Goal: Information Seeking & Learning: Learn about a topic

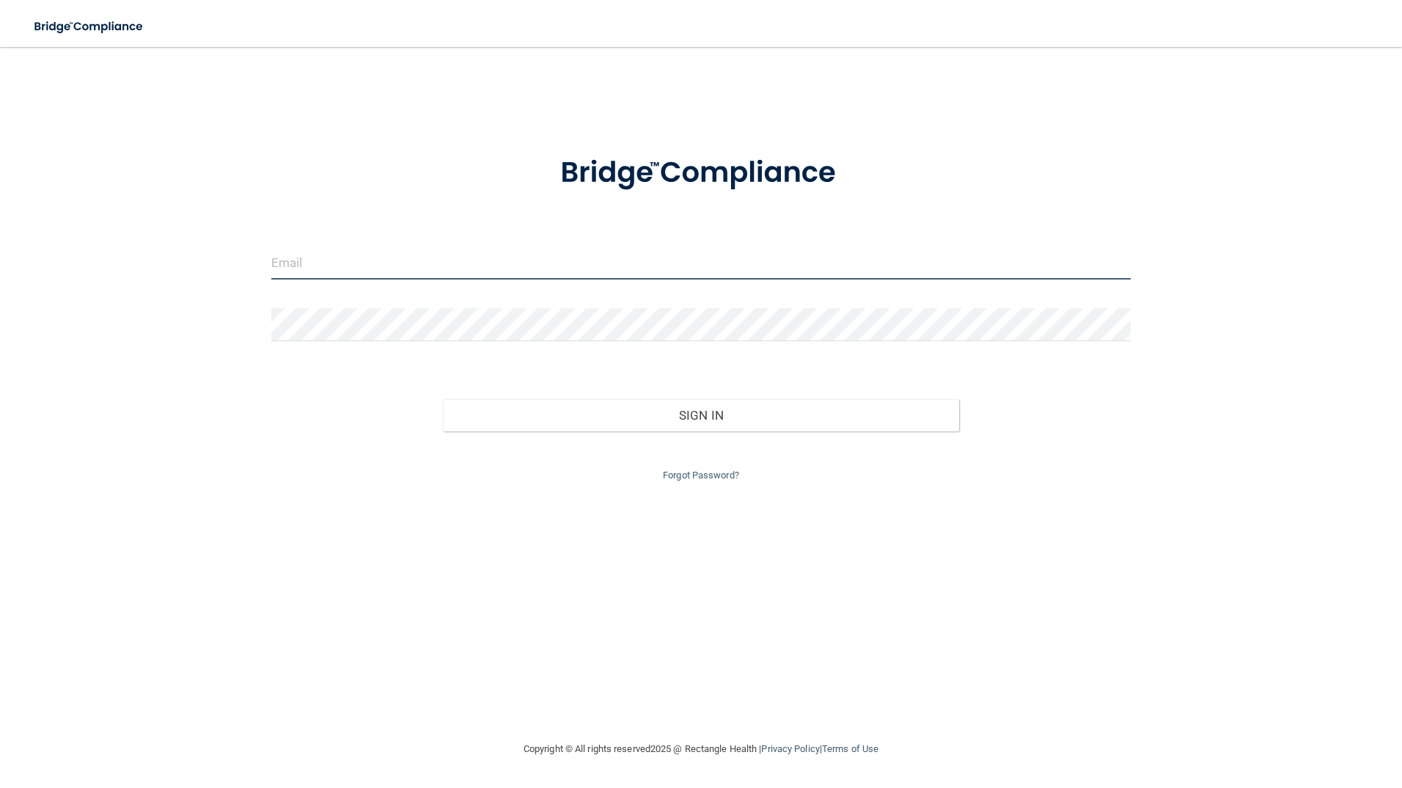
click at [297, 266] on input "email" at bounding box center [701, 262] width 860 height 33
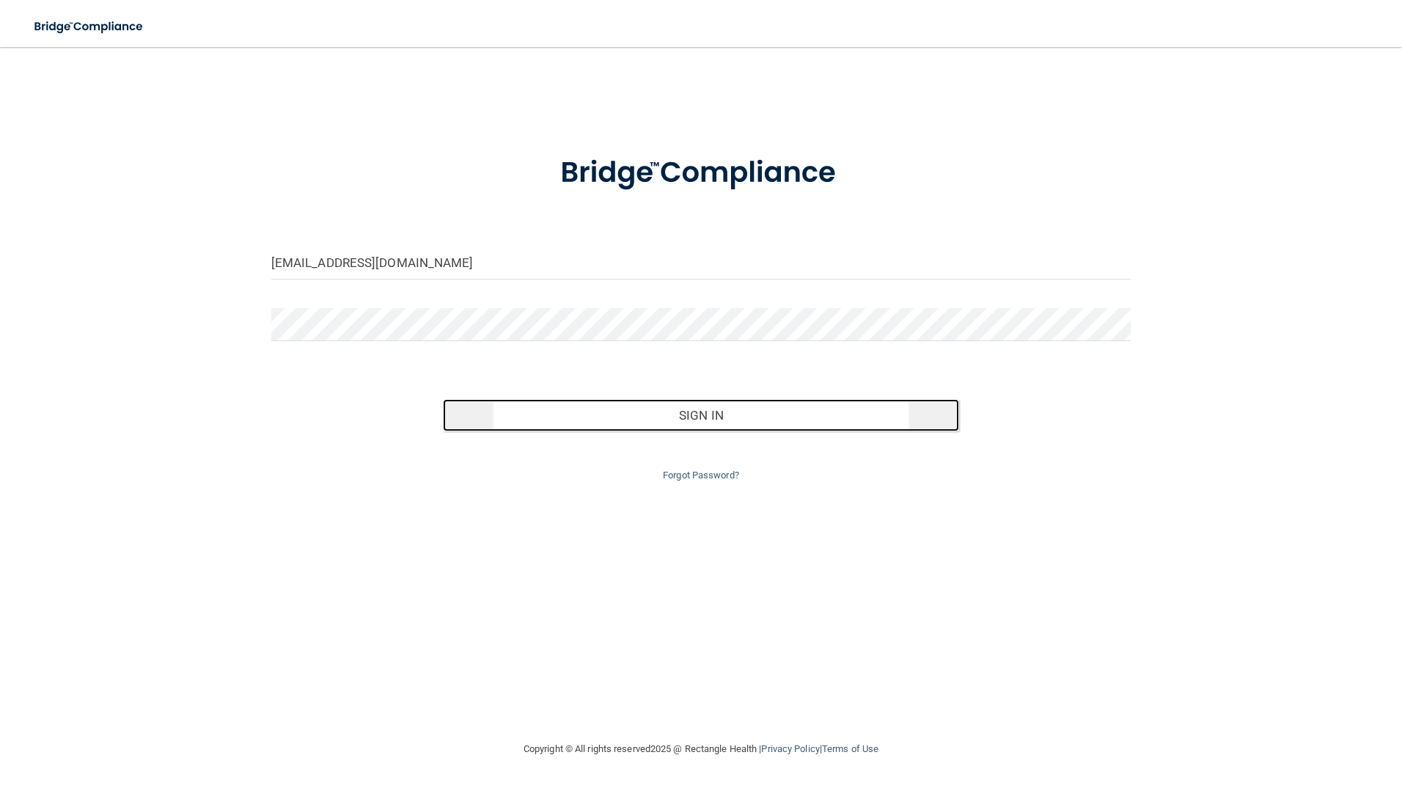
click at [670, 420] on button "Sign In" at bounding box center [701, 415] width 516 height 32
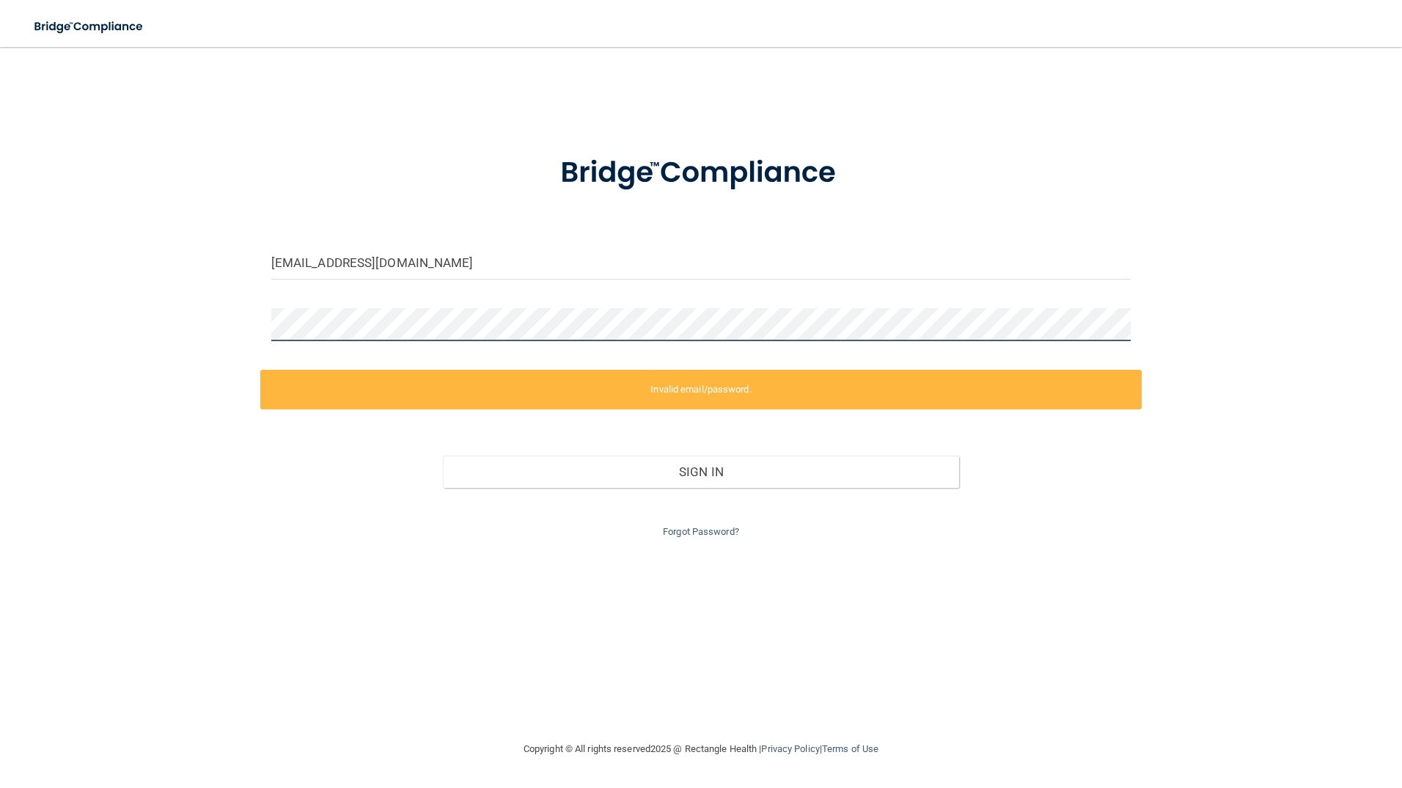
click at [142, 325] on div "[EMAIL_ADDRESS][DOMAIN_NAME] Invalid email/password. You don't have permission …" at bounding box center [701, 394] width 1344 height 664
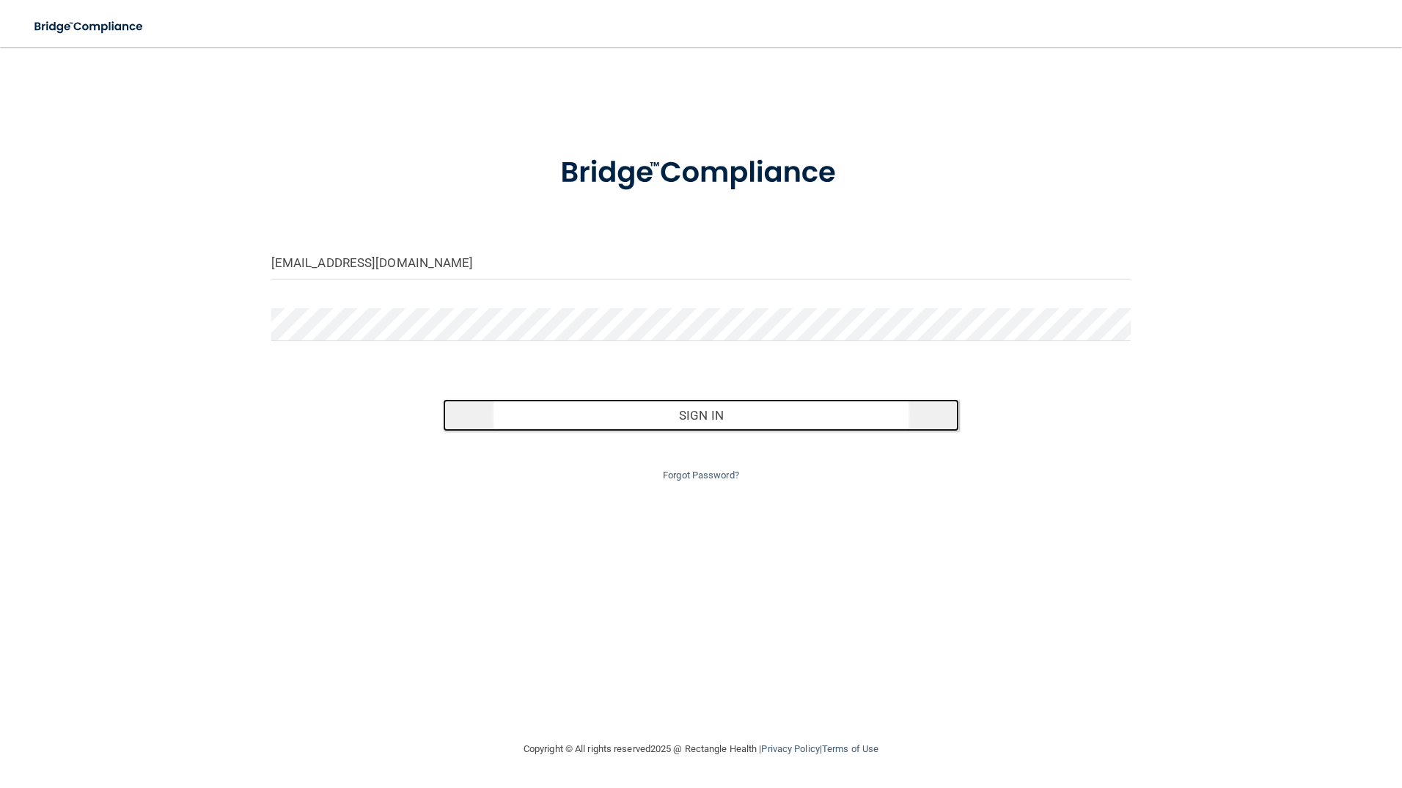
click at [721, 404] on button "Sign In" at bounding box center [701, 415] width 516 height 32
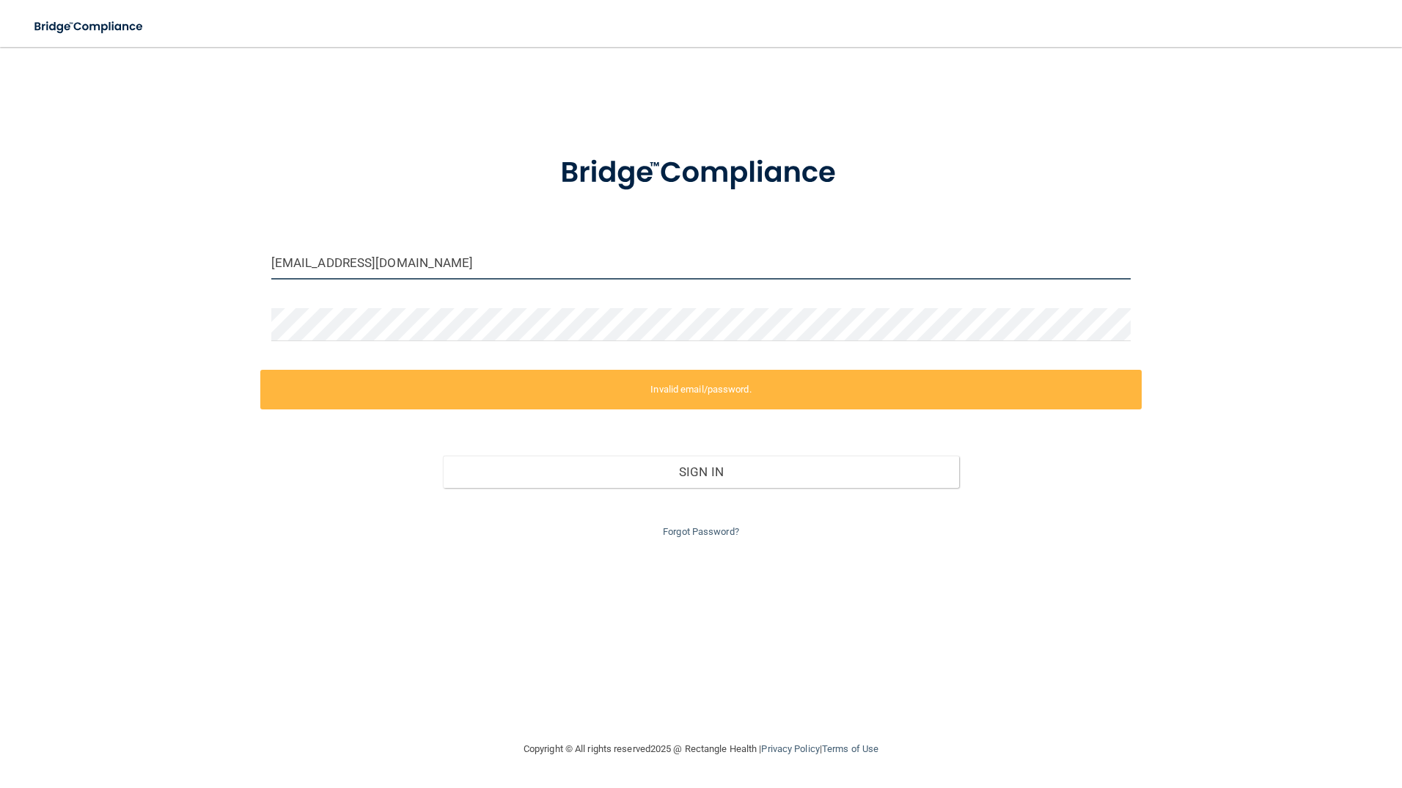
drag, startPoint x: 439, startPoint y: 262, endPoint x: -3, endPoint y: 238, distance: 442.9
click at [0, 238] on html "Toggle navigation Manage My Enterprise Manage My Location [EMAIL_ADDRESS][DOMAI…" at bounding box center [701, 394] width 1402 height 788
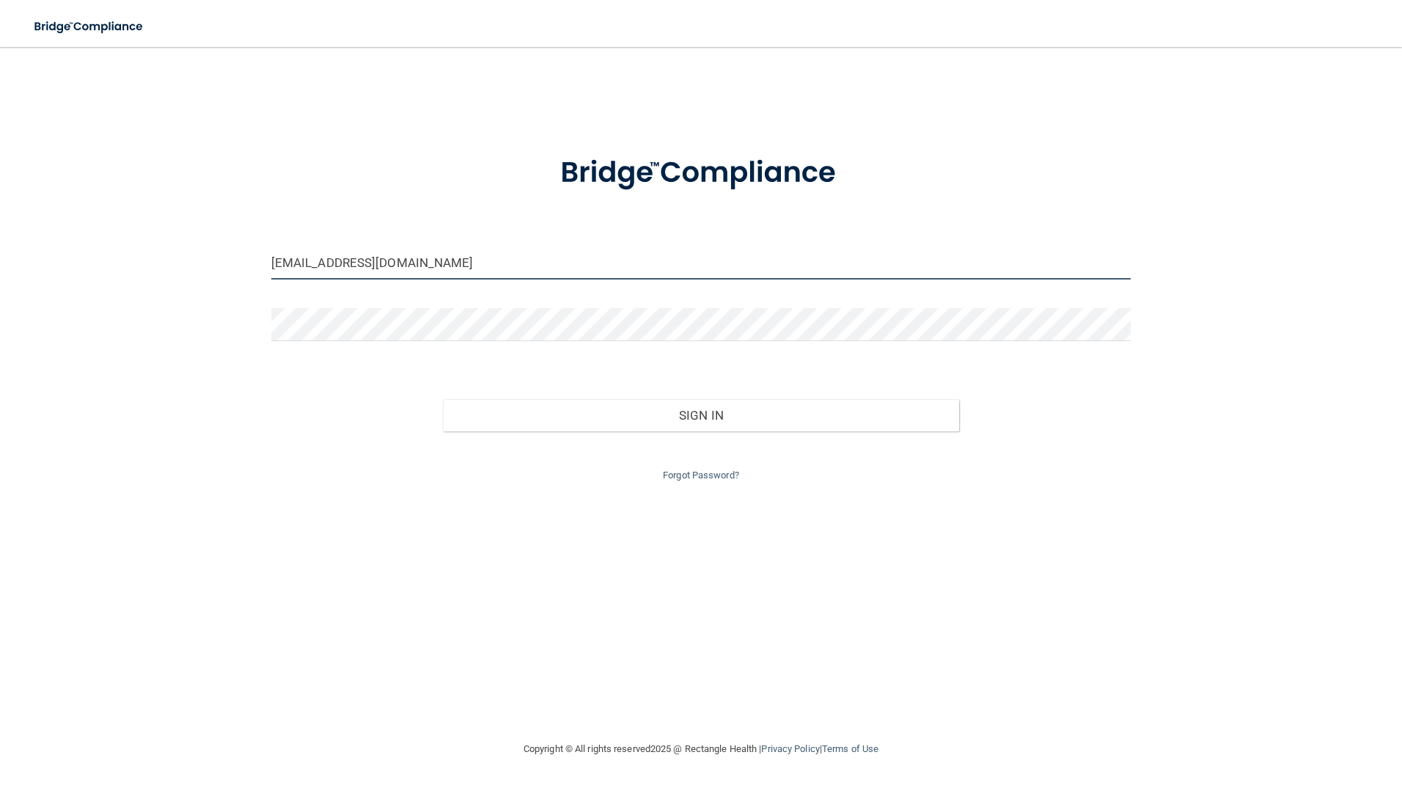
drag, startPoint x: 430, startPoint y: 264, endPoint x: 57, endPoint y: 271, distance: 372.7
click at [62, 270] on div "[EMAIL_ADDRESS][DOMAIN_NAME] Invalid email/password. You don't have permission …" at bounding box center [701, 394] width 1344 height 664
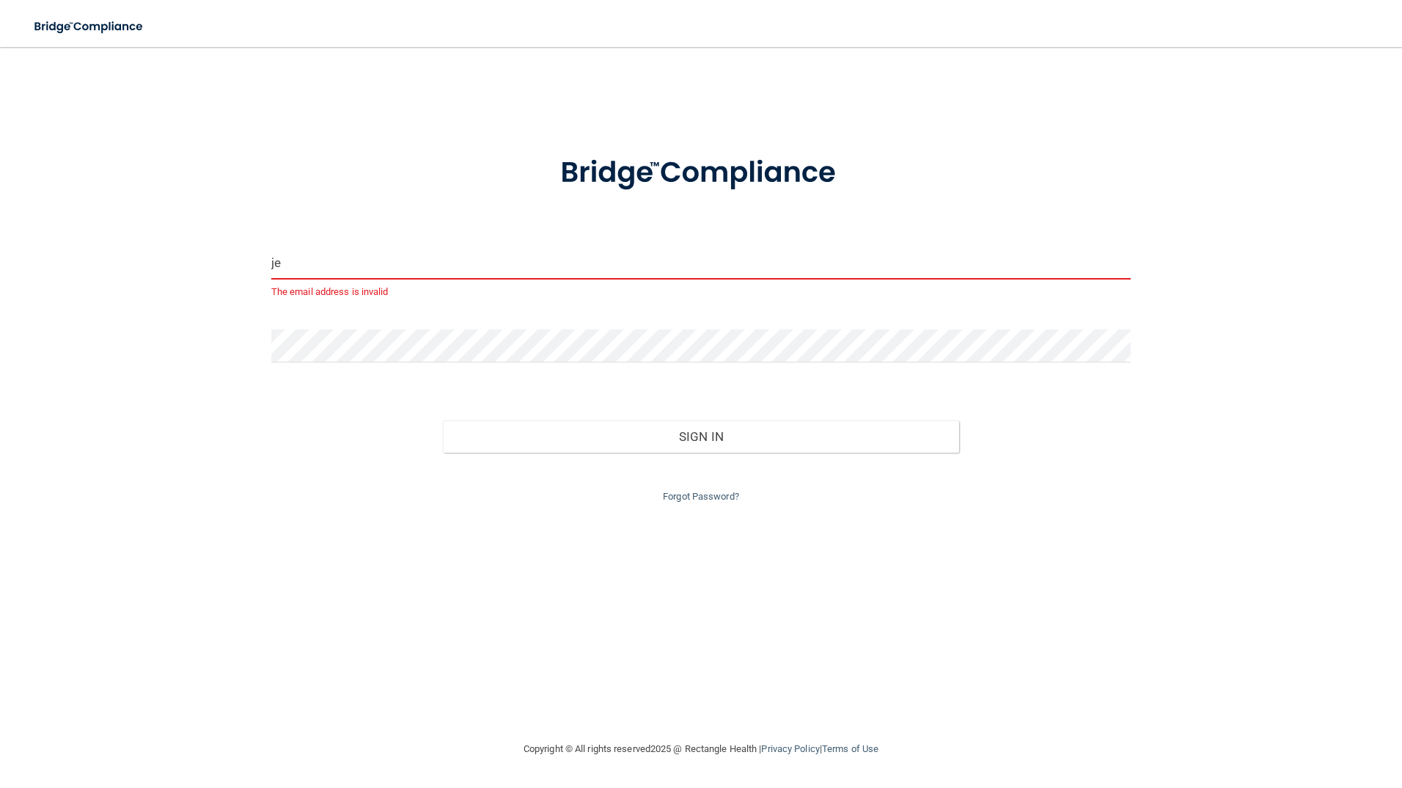
type input "j"
type input "[EMAIL_ADDRESS][DOMAIN_NAME]"
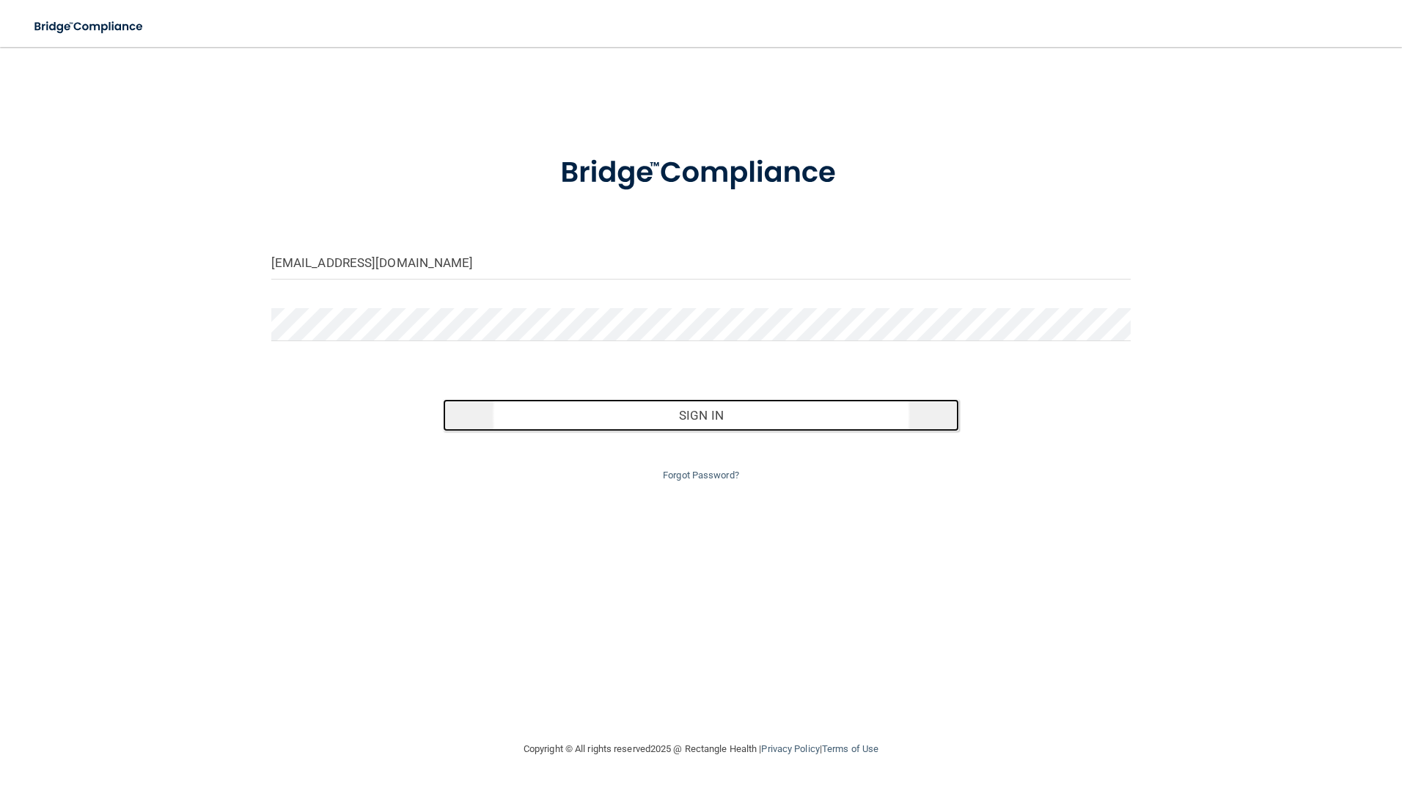
click at [629, 421] on button "Sign In" at bounding box center [701, 415] width 516 height 32
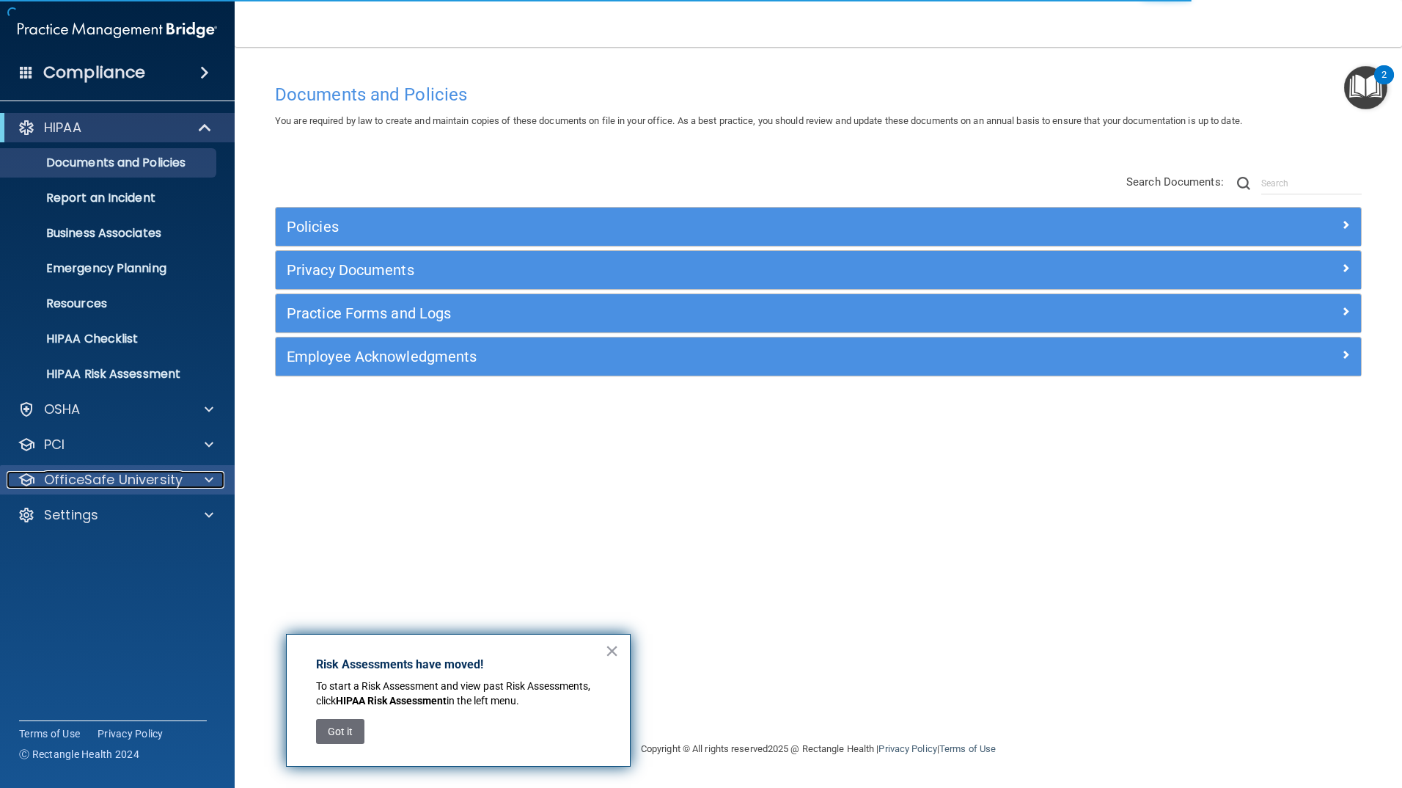
click at [200, 473] on div at bounding box center [206, 480] width 37 height 18
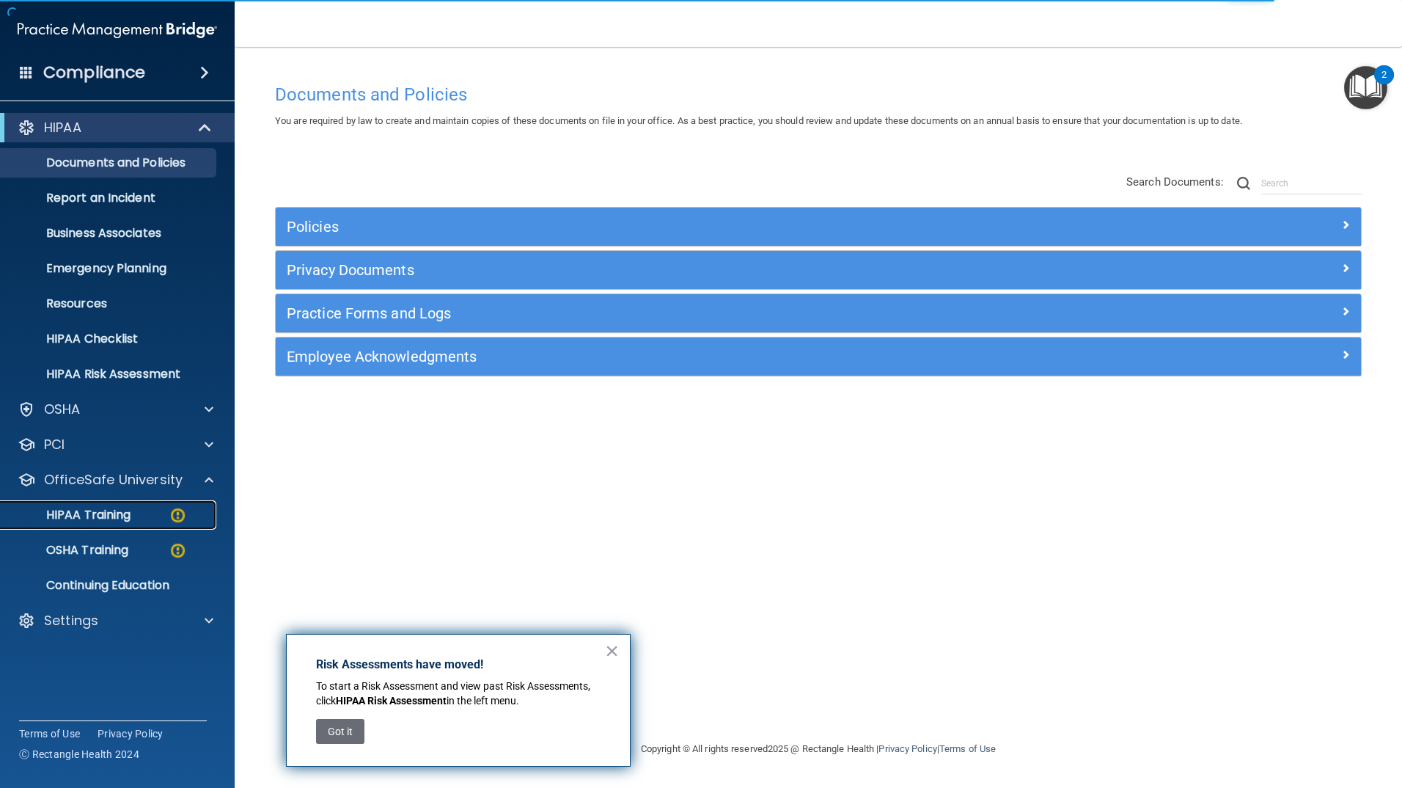
click at [122, 513] on p "HIPAA Training" at bounding box center [70, 515] width 121 height 15
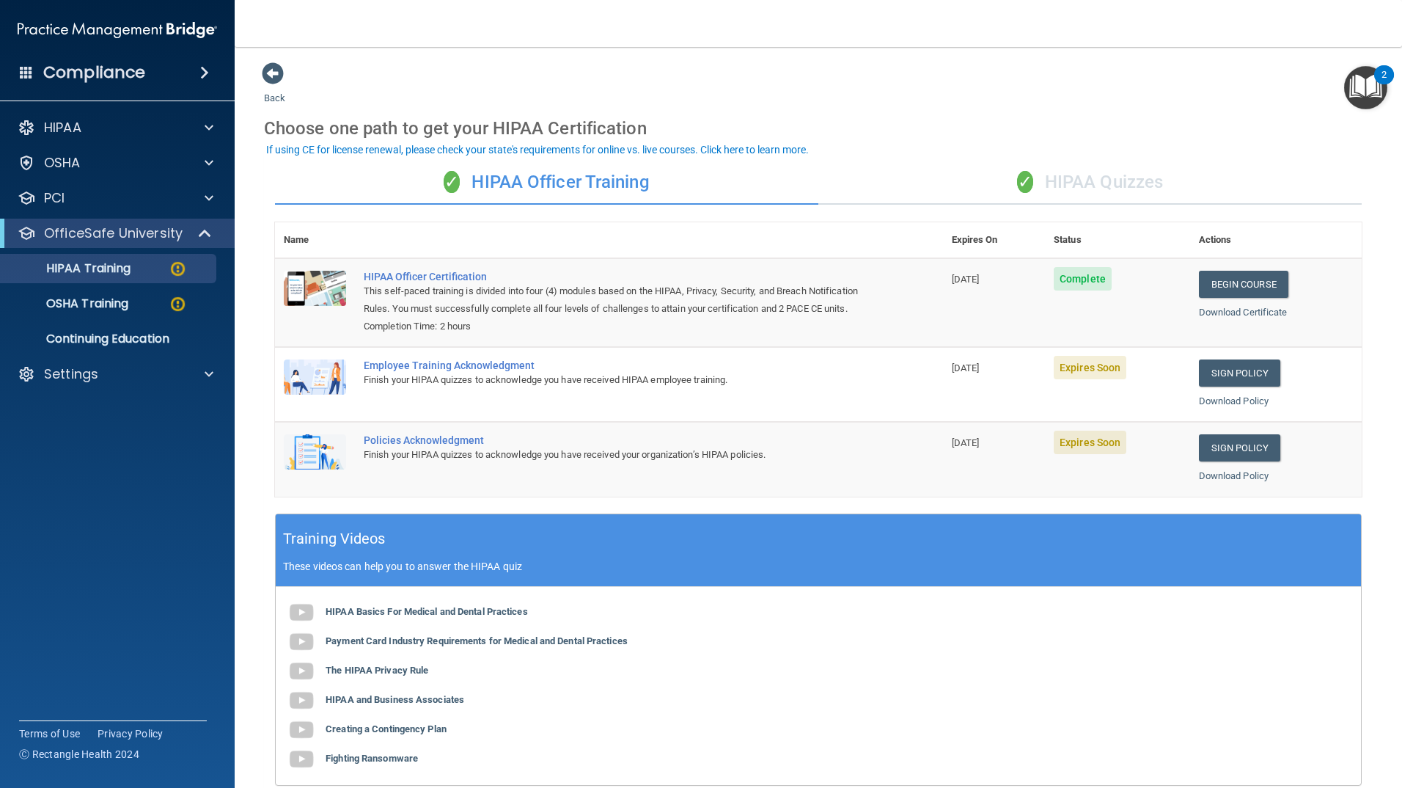
click at [1138, 177] on div "✓ HIPAA Quizzes" at bounding box center [1090, 183] width 543 height 44
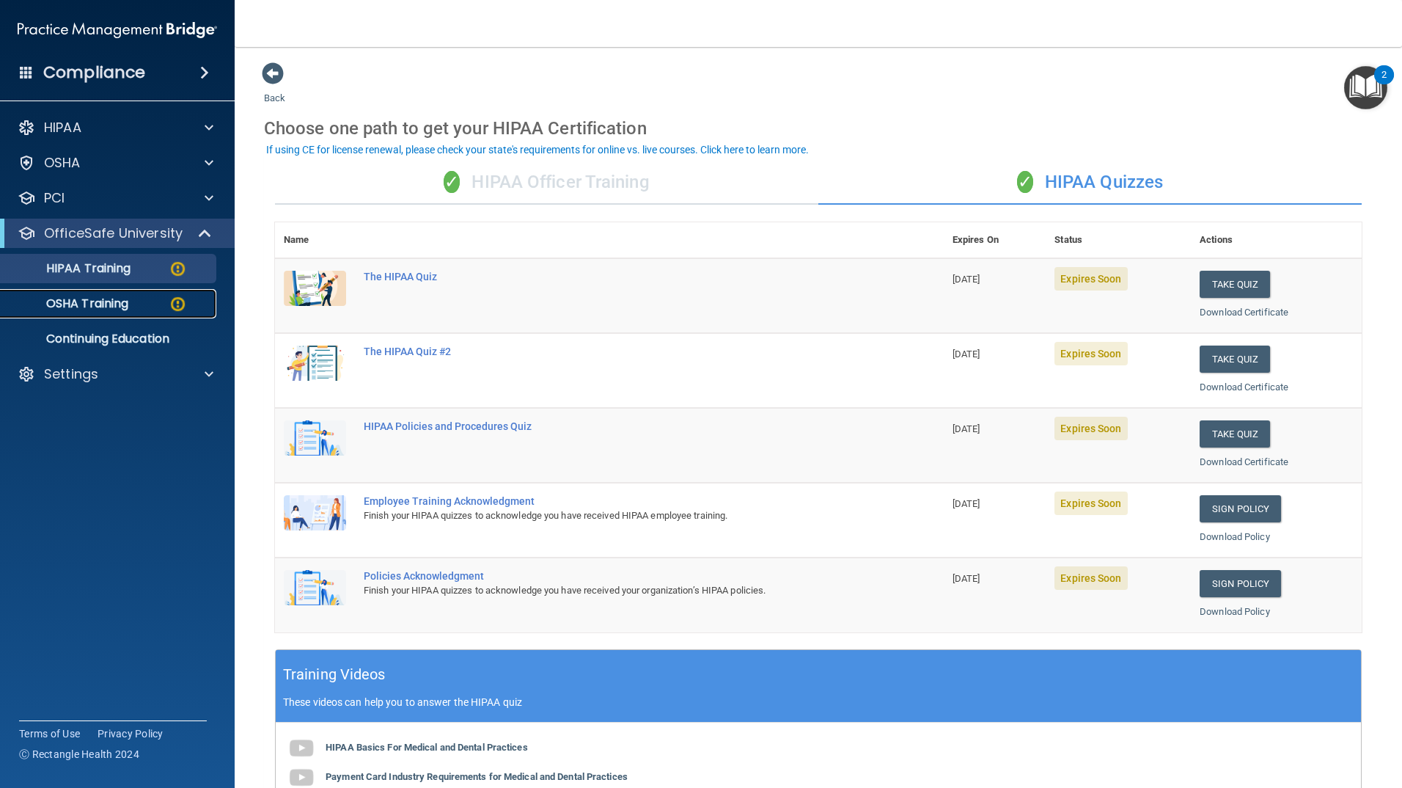
click at [89, 307] on p "OSHA Training" at bounding box center [69, 303] width 119 height 15
